Goal: Navigation & Orientation: Find specific page/section

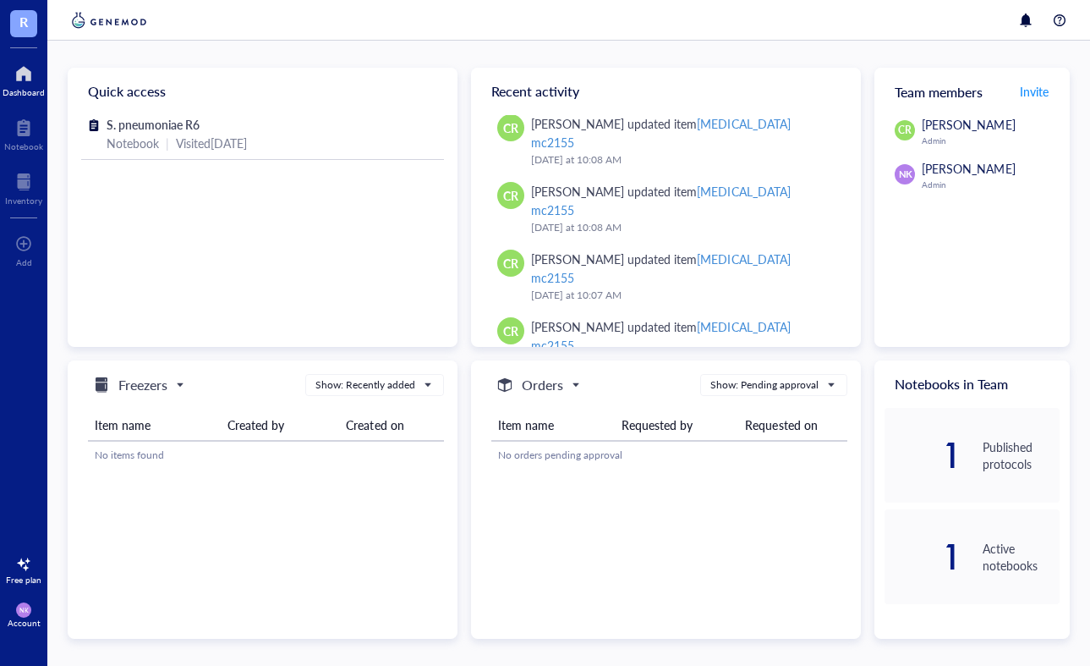
scroll to position [337, 0]
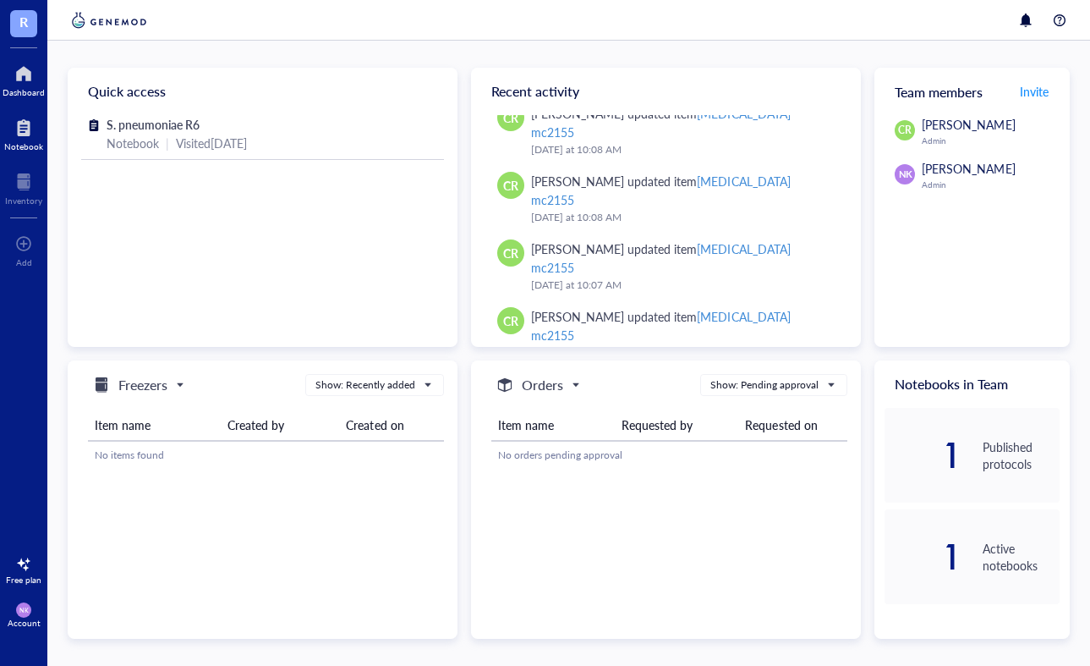
click at [17, 137] on div at bounding box center [23, 127] width 39 height 27
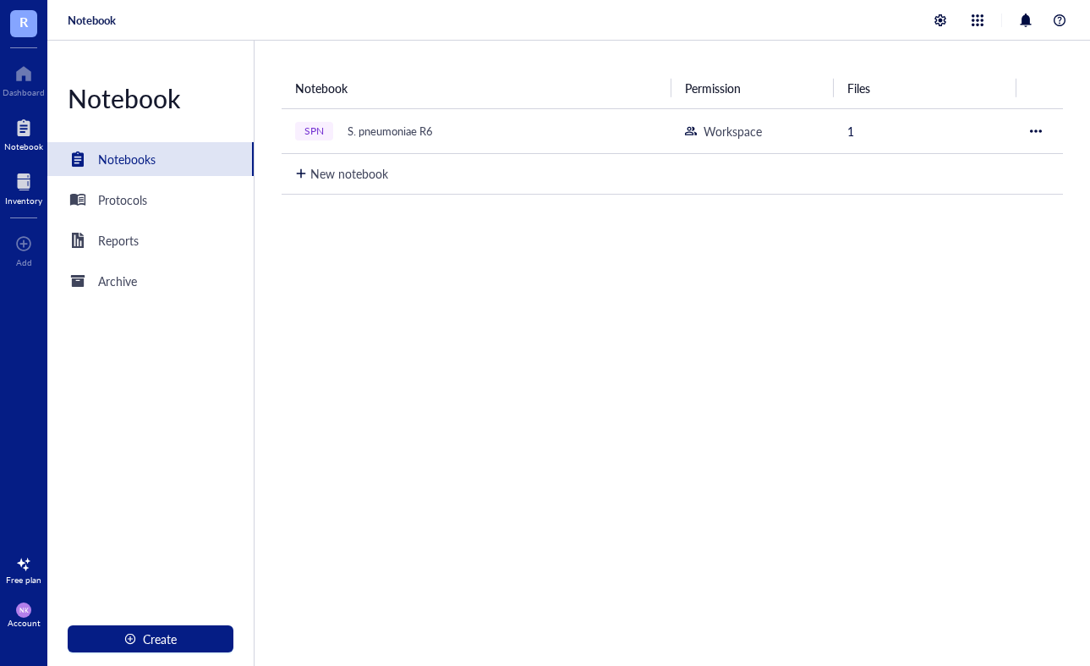
click at [23, 180] on div at bounding box center [23, 181] width 37 height 27
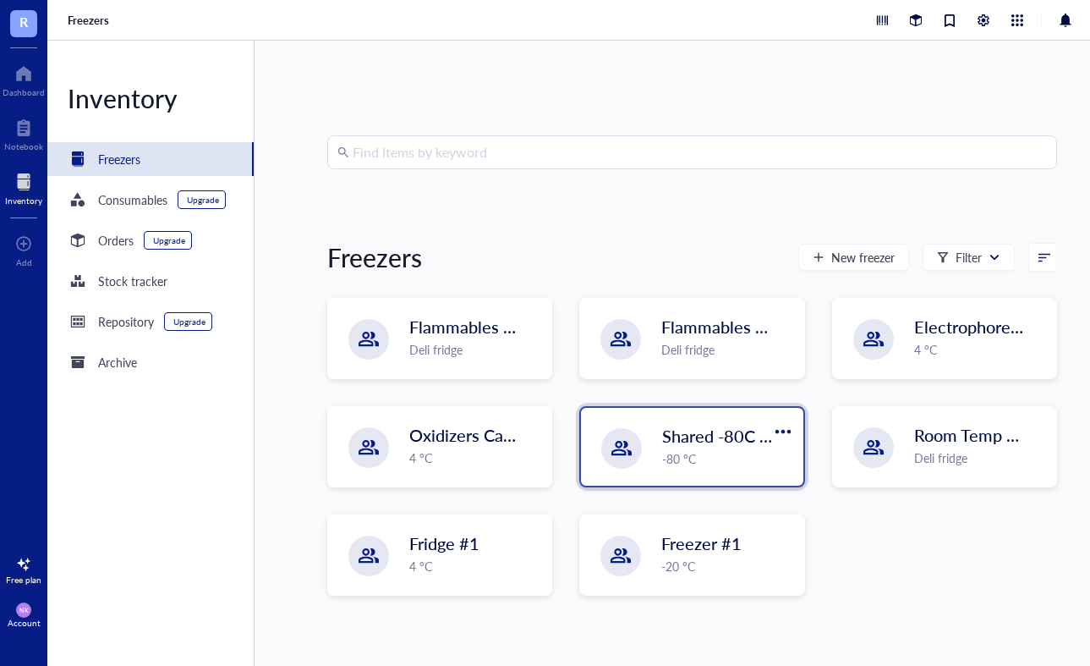
click at [743, 456] on div "-80 °C" at bounding box center [727, 458] width 130 height 19
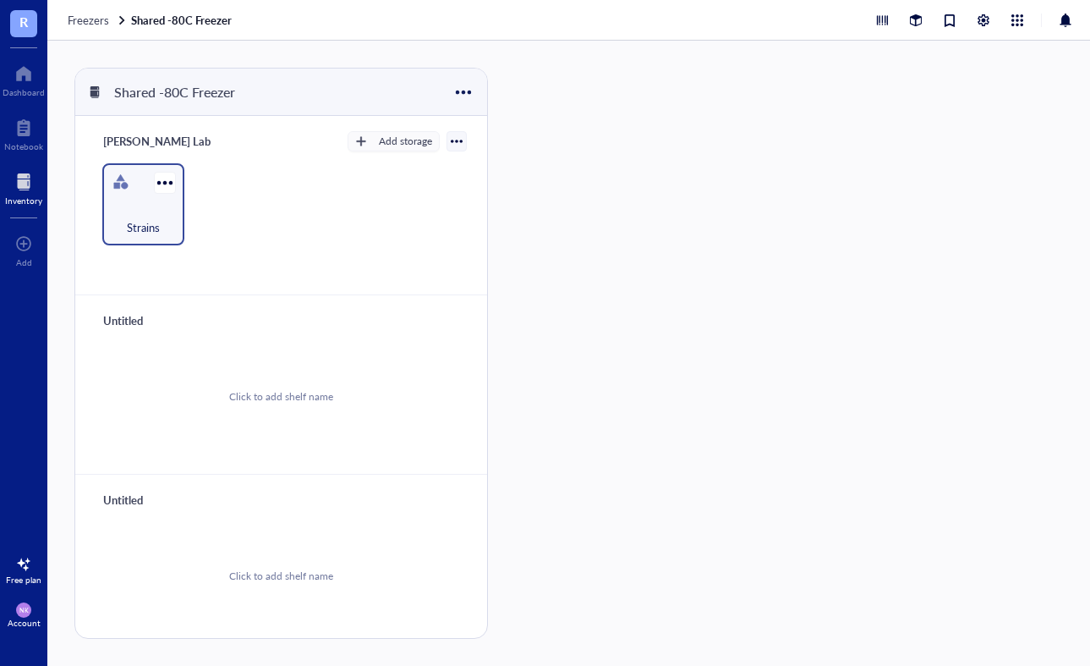
click at [135, 195] on div "Strains" at bounding box center [143, 204] width 82 height 82
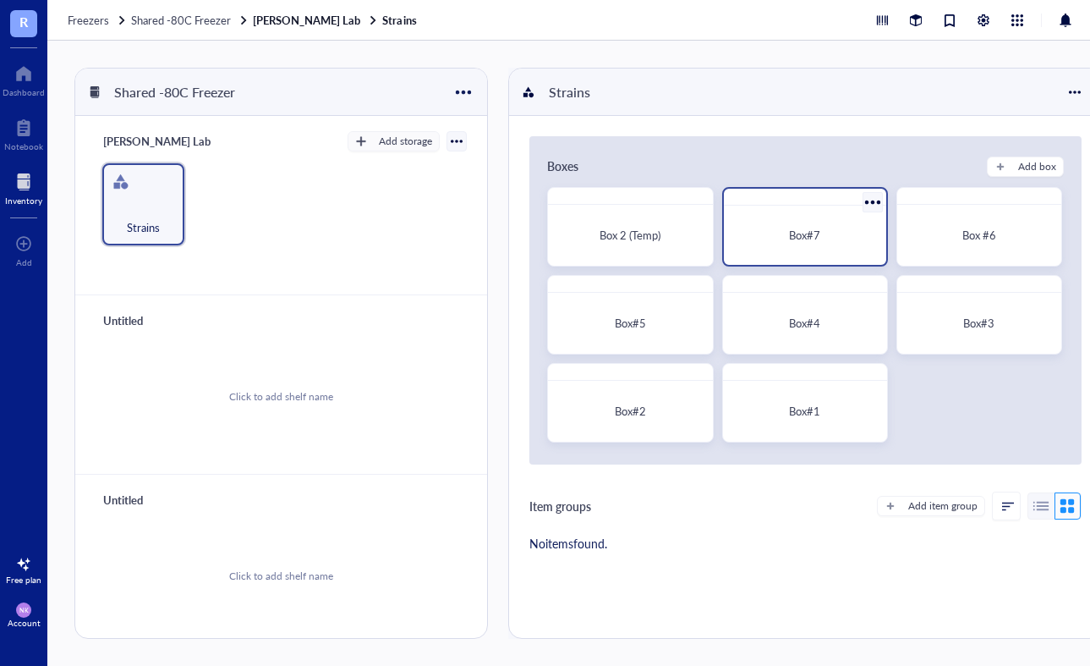
click at [773, 256] on div "Box#7" at bounding box center [805, 235] width 149 height 46
